Goal: Find specific page/section: Find specific page/section

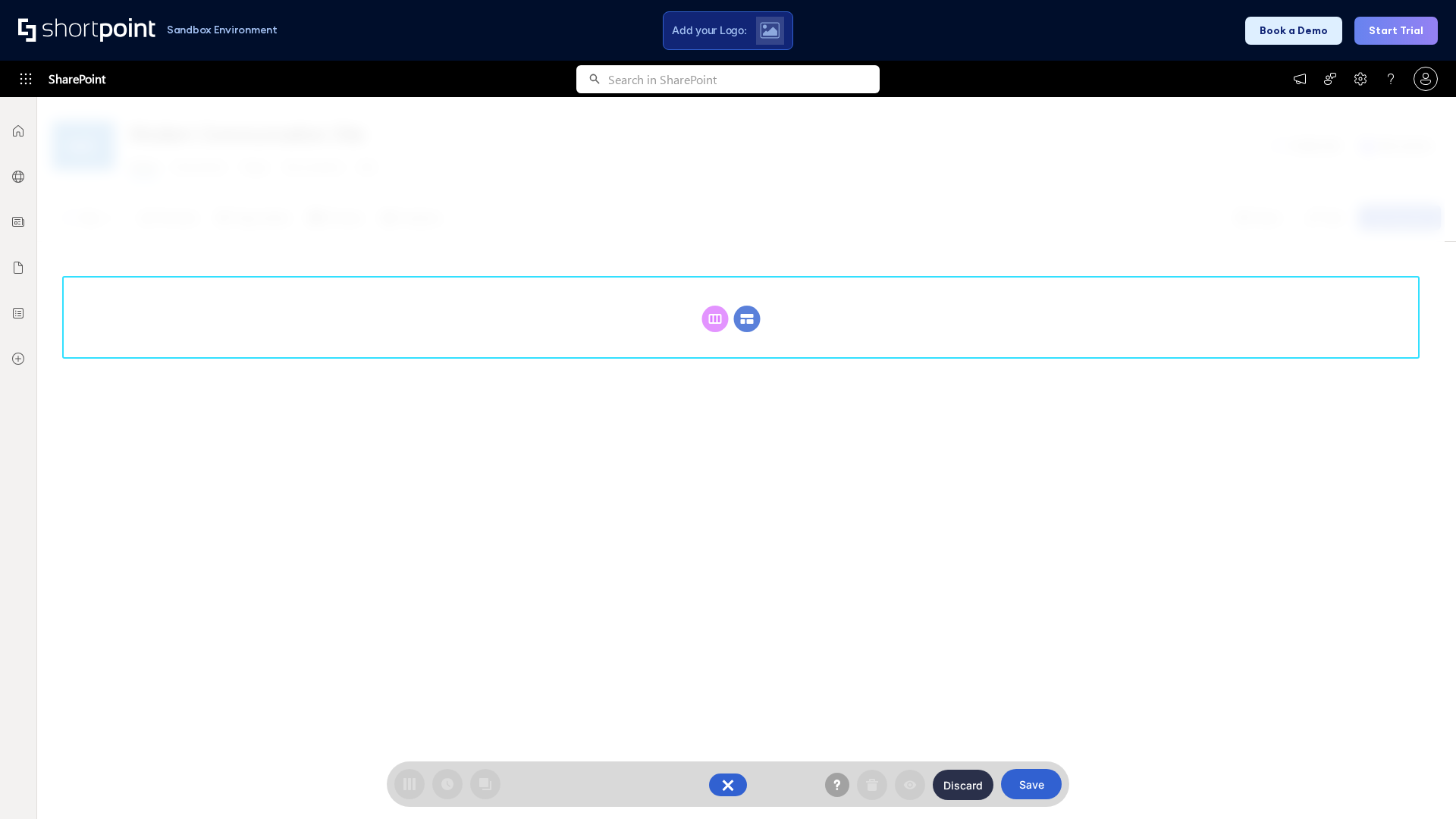
click at [747, 319] on circle at bounding box center [747, 318] width 26 height 26
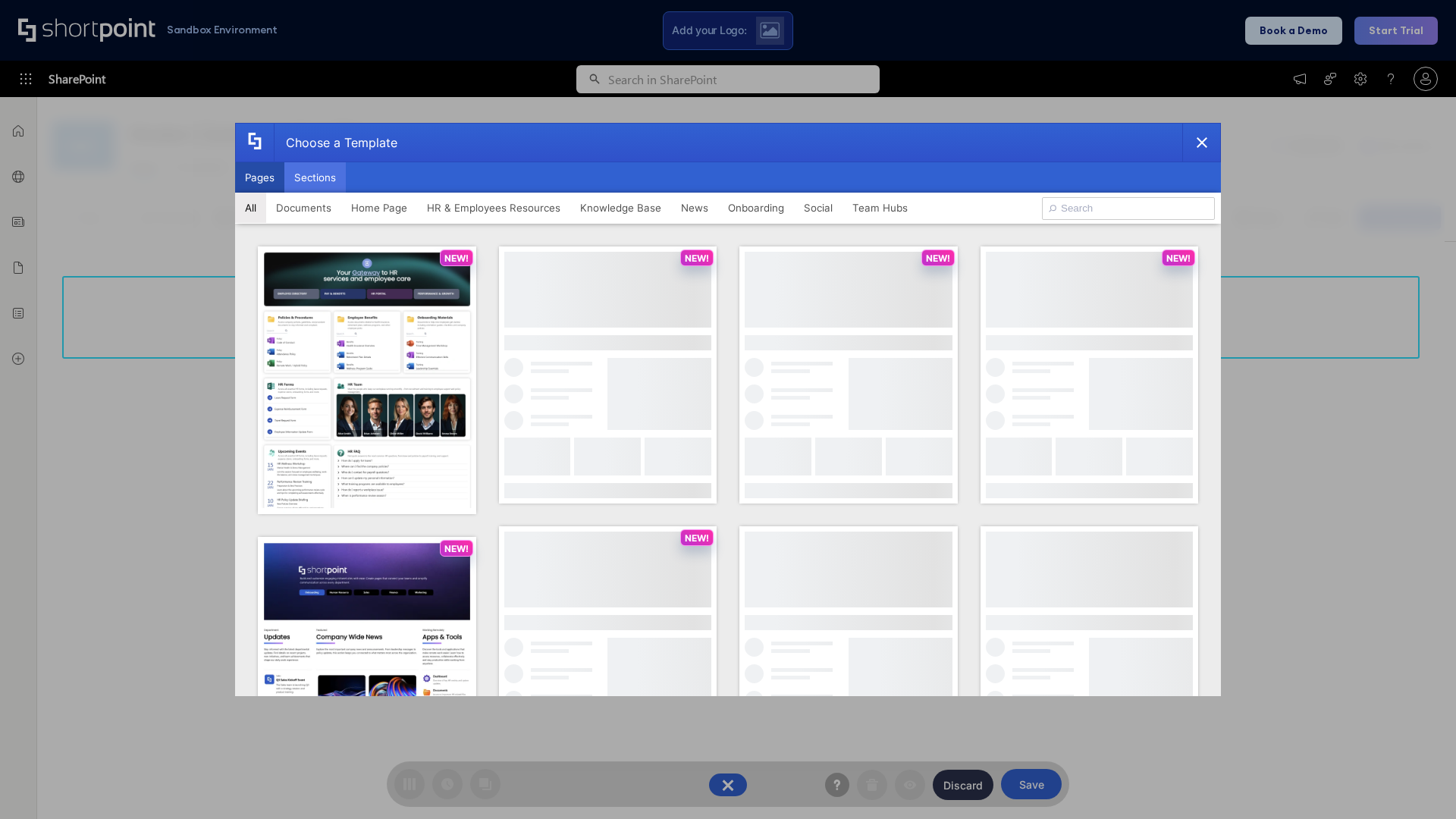
click at [315, 178] on button "Sections" at bounding box center [315, 178] width 61 height 30
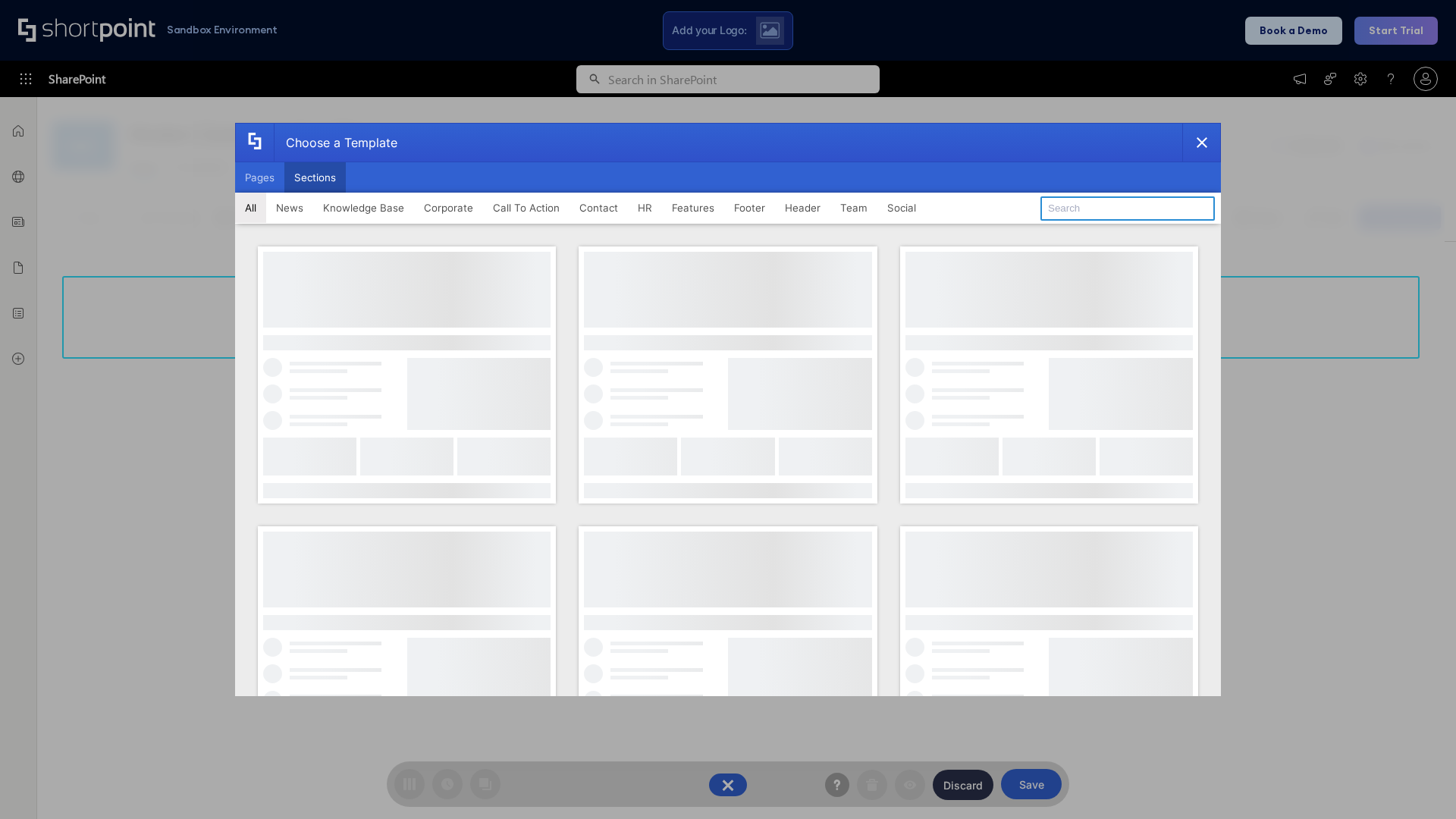
type input "CTA"
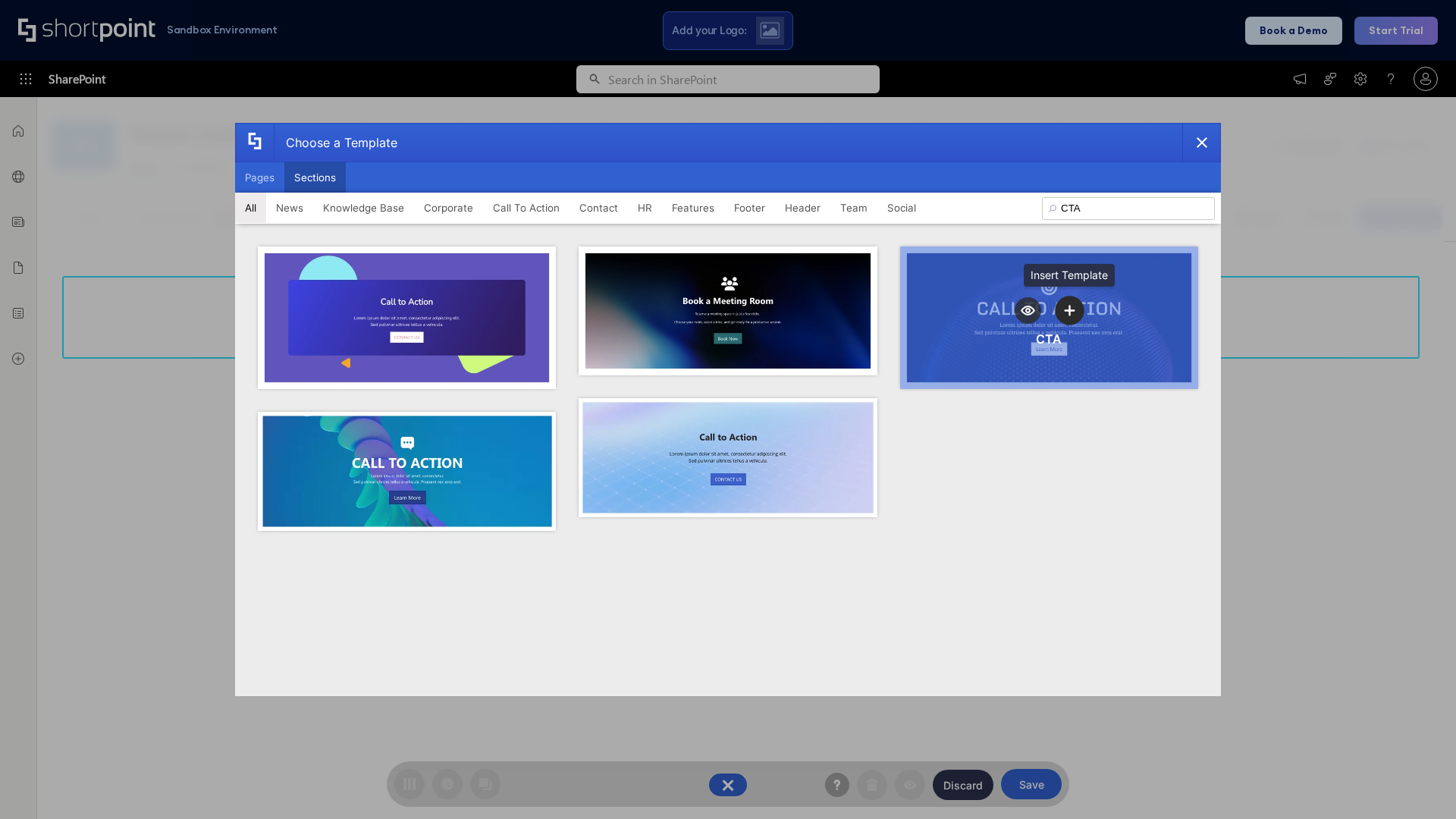
click at [1069, 310] on icon "template selector" at bounding box center [1070, 309] width 10 height 10
